Goal: Task Accomplishment & Management: Manage account settings

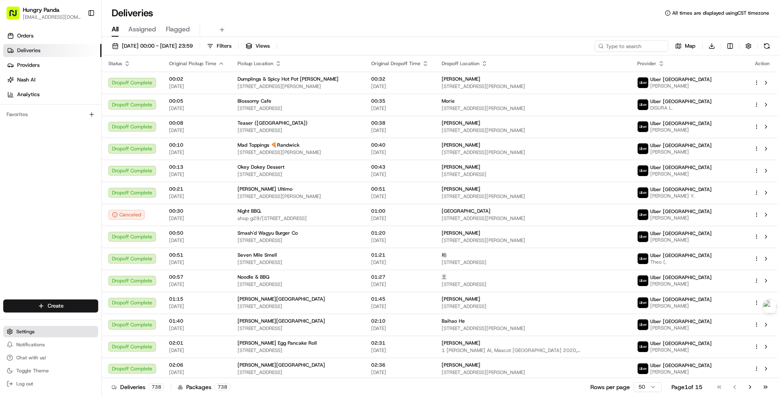
click at [44, 332] on button "Settings" at bounding box center [50, 331] width 95 height 11
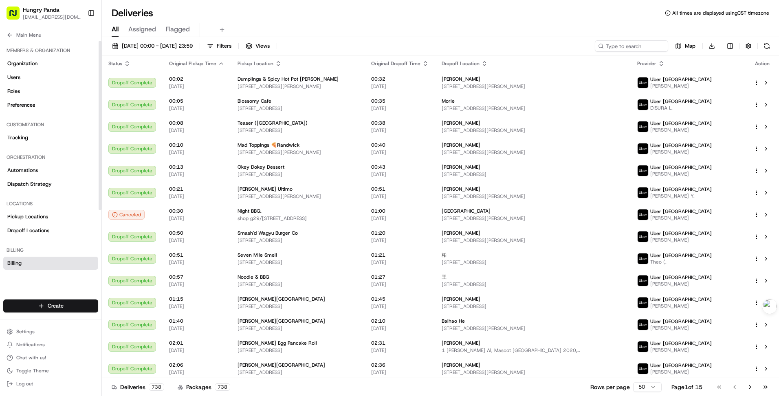
click at [43, 262] on link "Billing" at bounding box center [50, 263] width 95 height 13
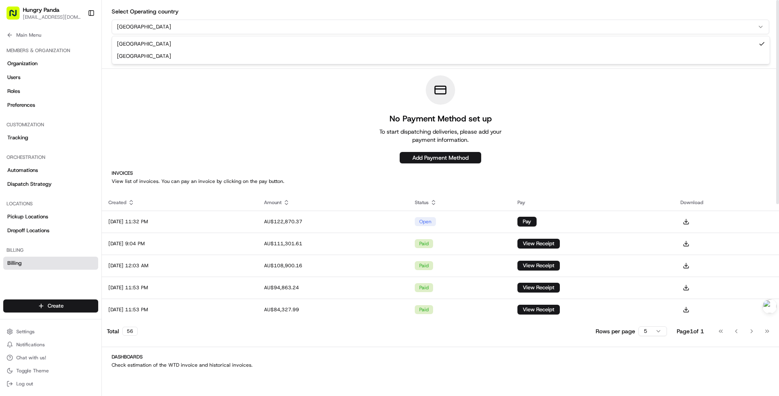
click at [163, 29] on html "Hungry Panda [EMAIL_ADDRESS][DOMAIN_NAME] Toggle Sidebar Orders Deliveries Prov…" at bounding box center [389, 198] width 779 height 396
click at [293, 28] on html "Hungry Panda [EMAIL_ADDRESS][DOMAIN_NAME] Toggle Sidebar Orders Deliveries Prov…" at bounding box center [389, 198] width 779 height 396
